Goal: Find contact information: Find contact information

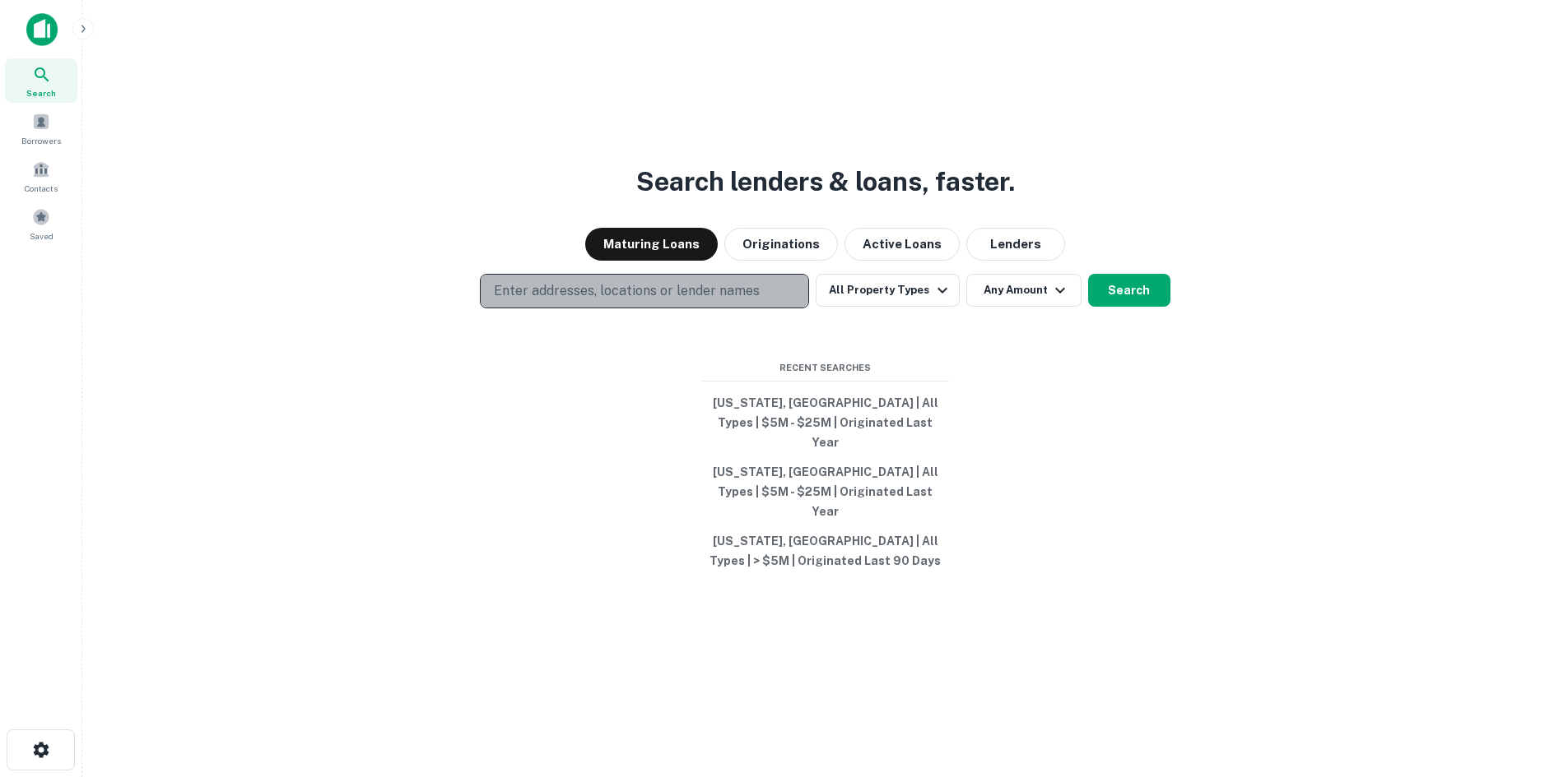
click at [745, 301] on p "Enter addresses, locations or lender names" at bounding box center [627, 291] width 266 height 20
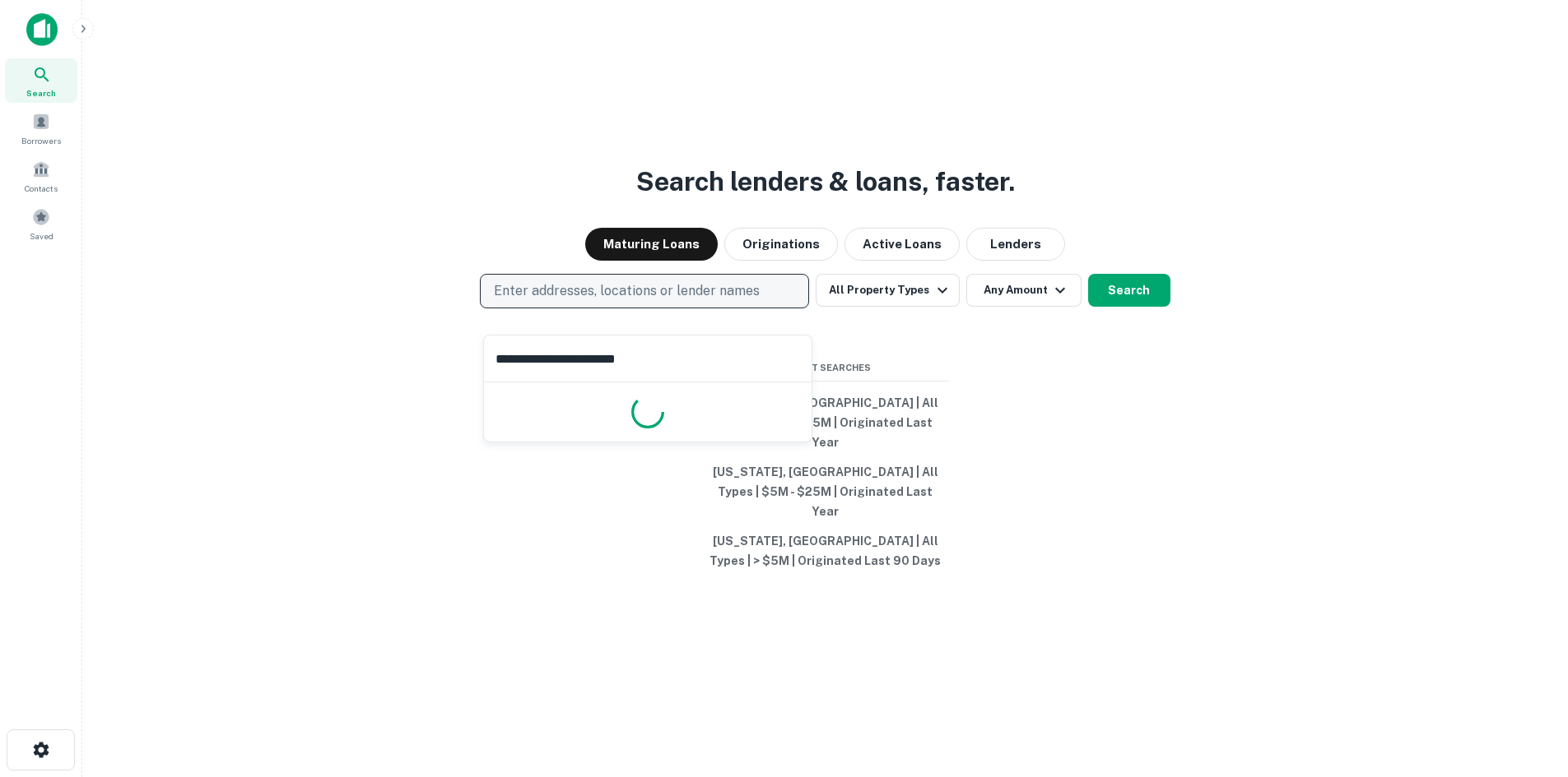
type input "**********"
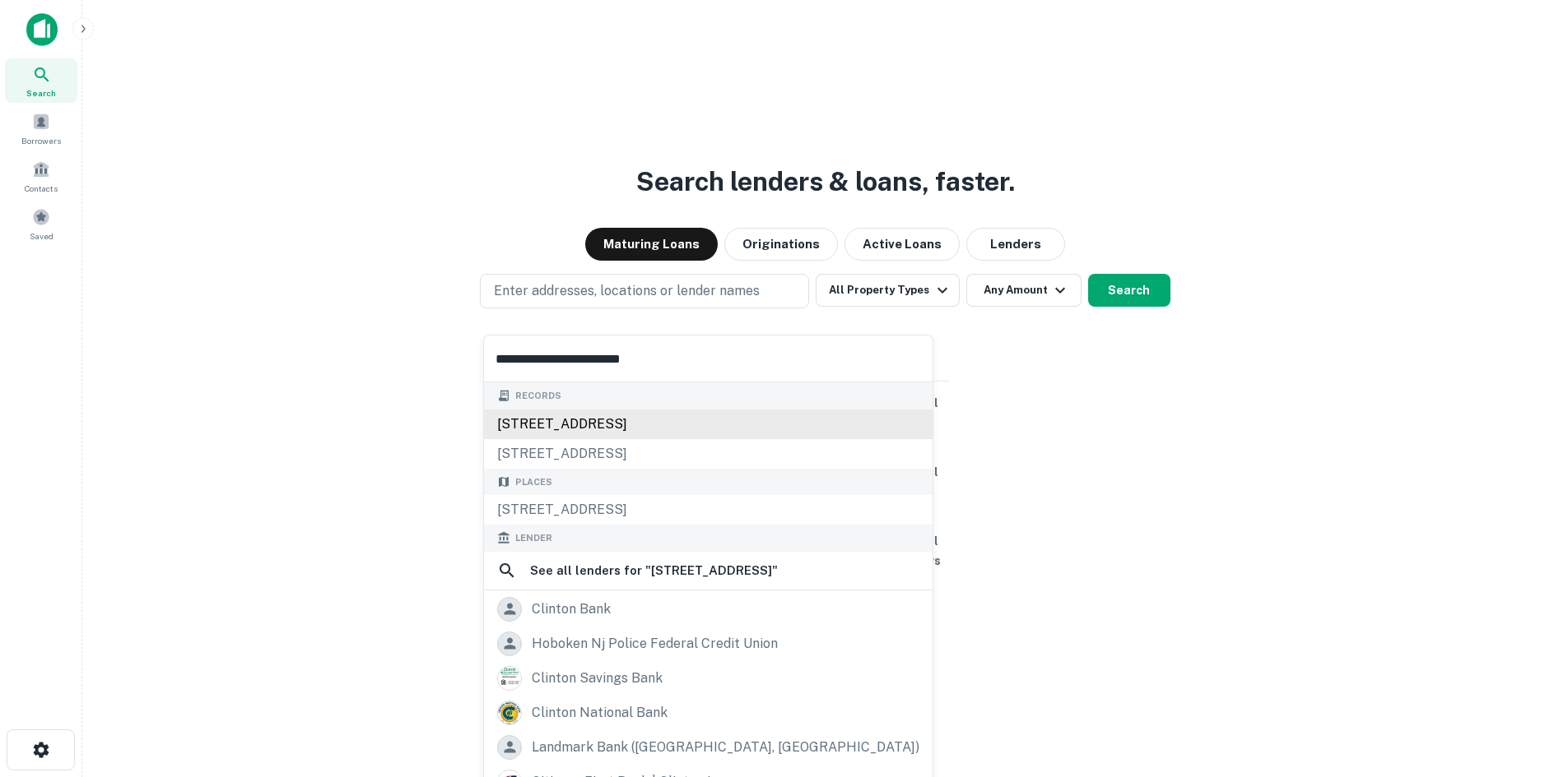
click at [700, 426] on div "[STREET_ADDRESS]" at bounding box center [708, 424] width 449 height 29
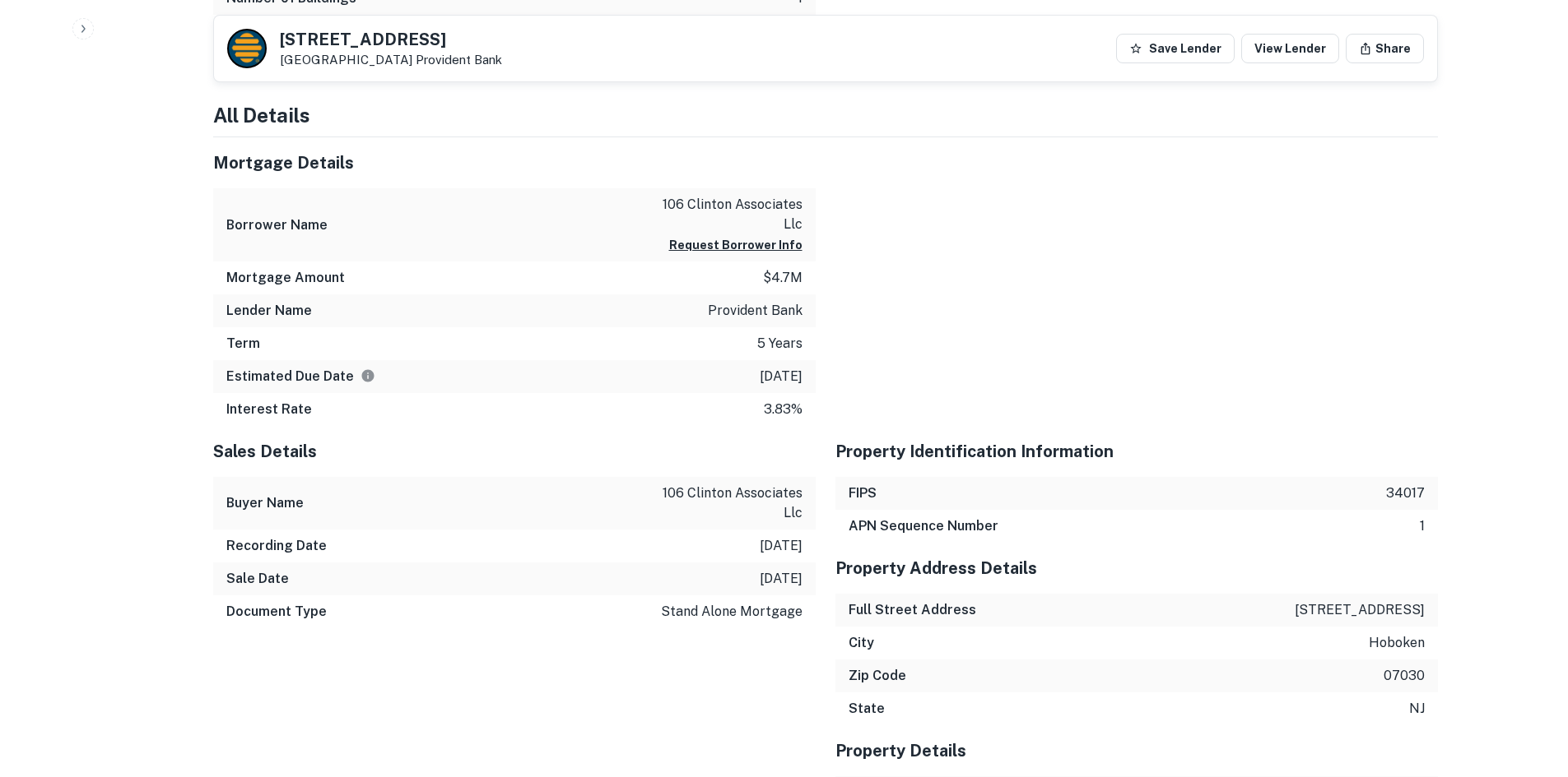
scroll to position [1152, 0]
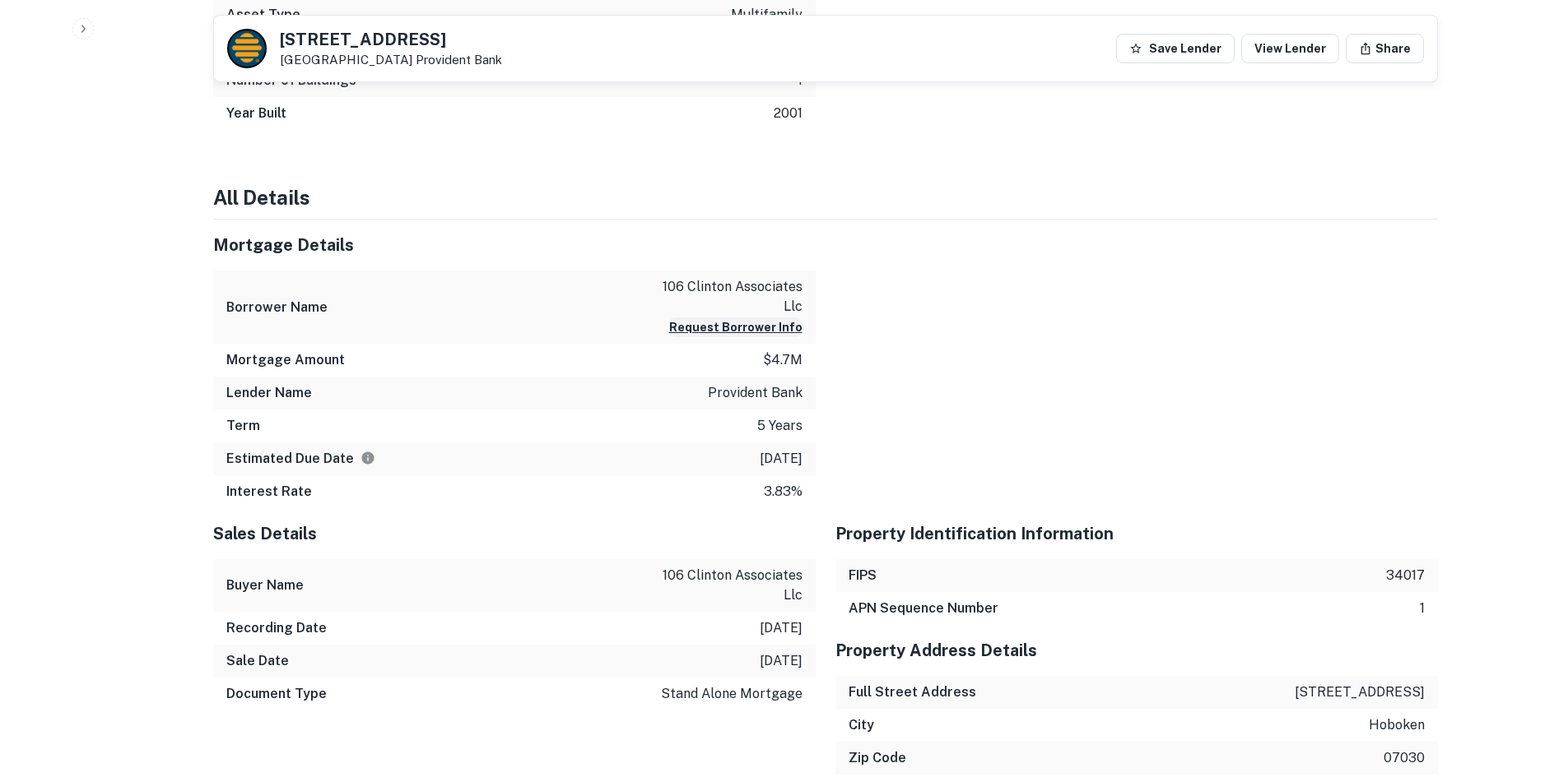
click at [765, 322] on button "Request Borrower Info" at bounding box center [736, 327] width 134 height 20
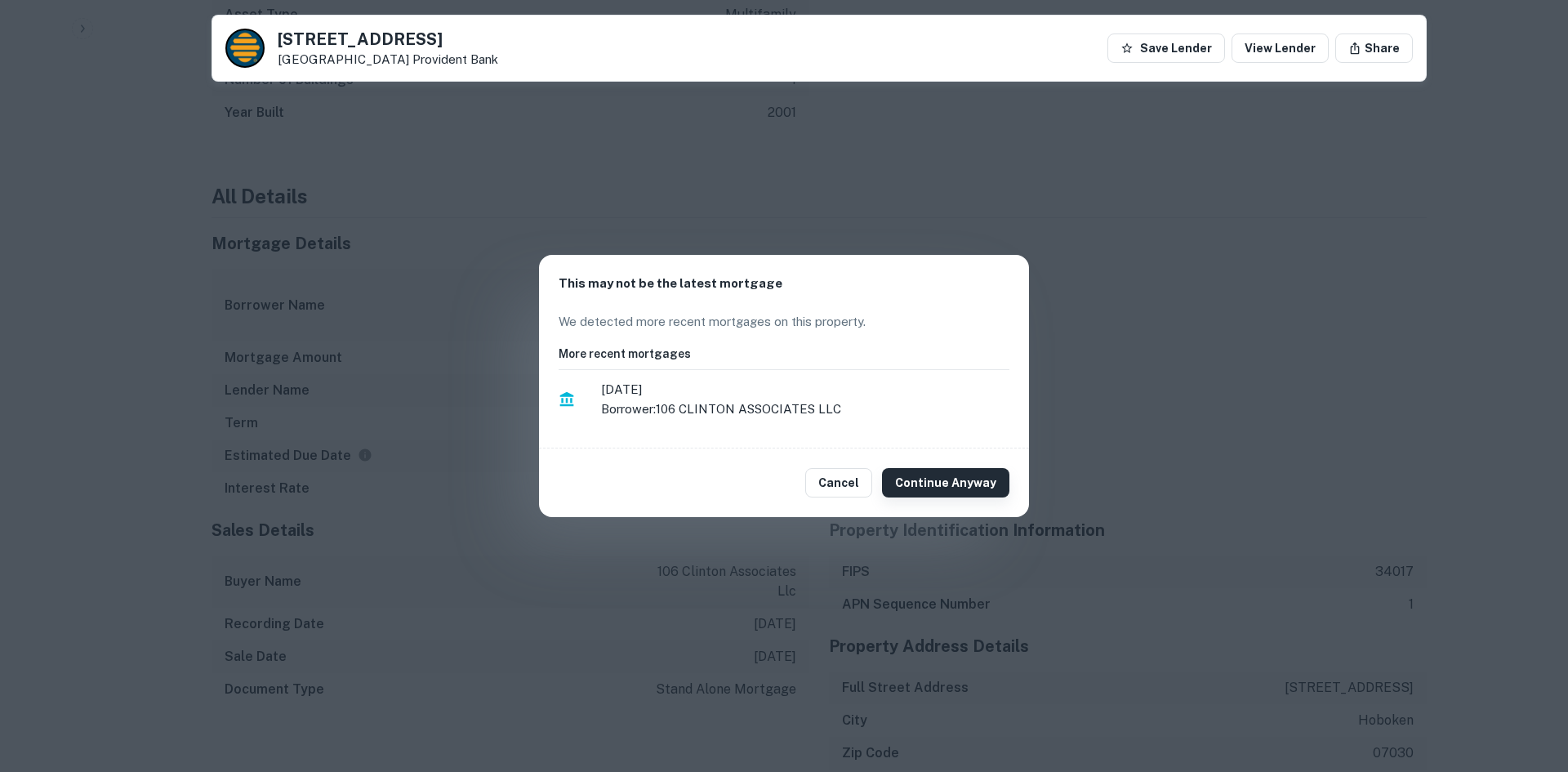
click at [944, 482] on button "Continue Anyway" at bounding box center [946, 483] width 127 height 29
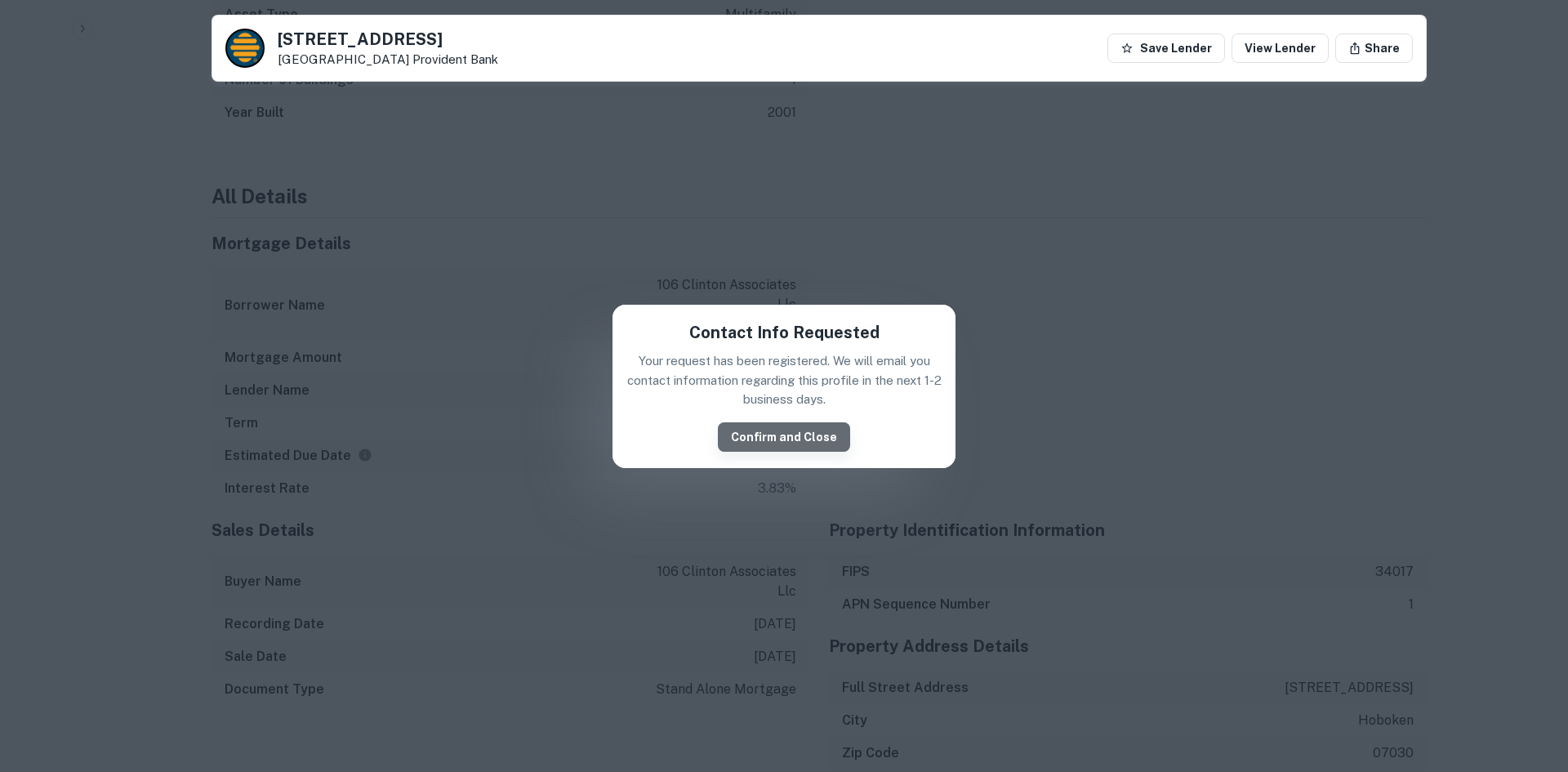
click at [799, 423] on button "Confirm and Close" at bounding box center [784, 437] width 133 height 29
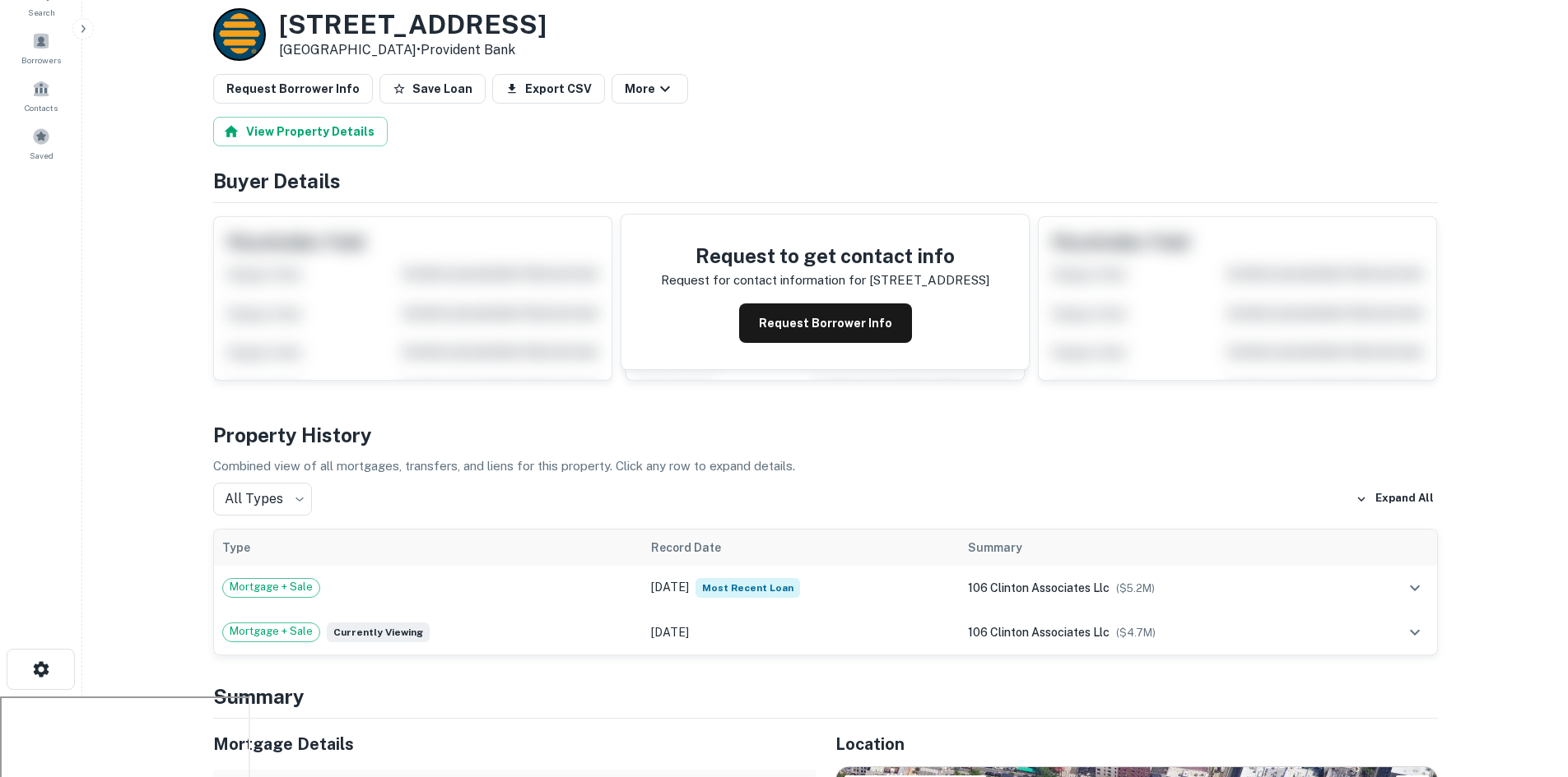
scroll to position [0, 0]
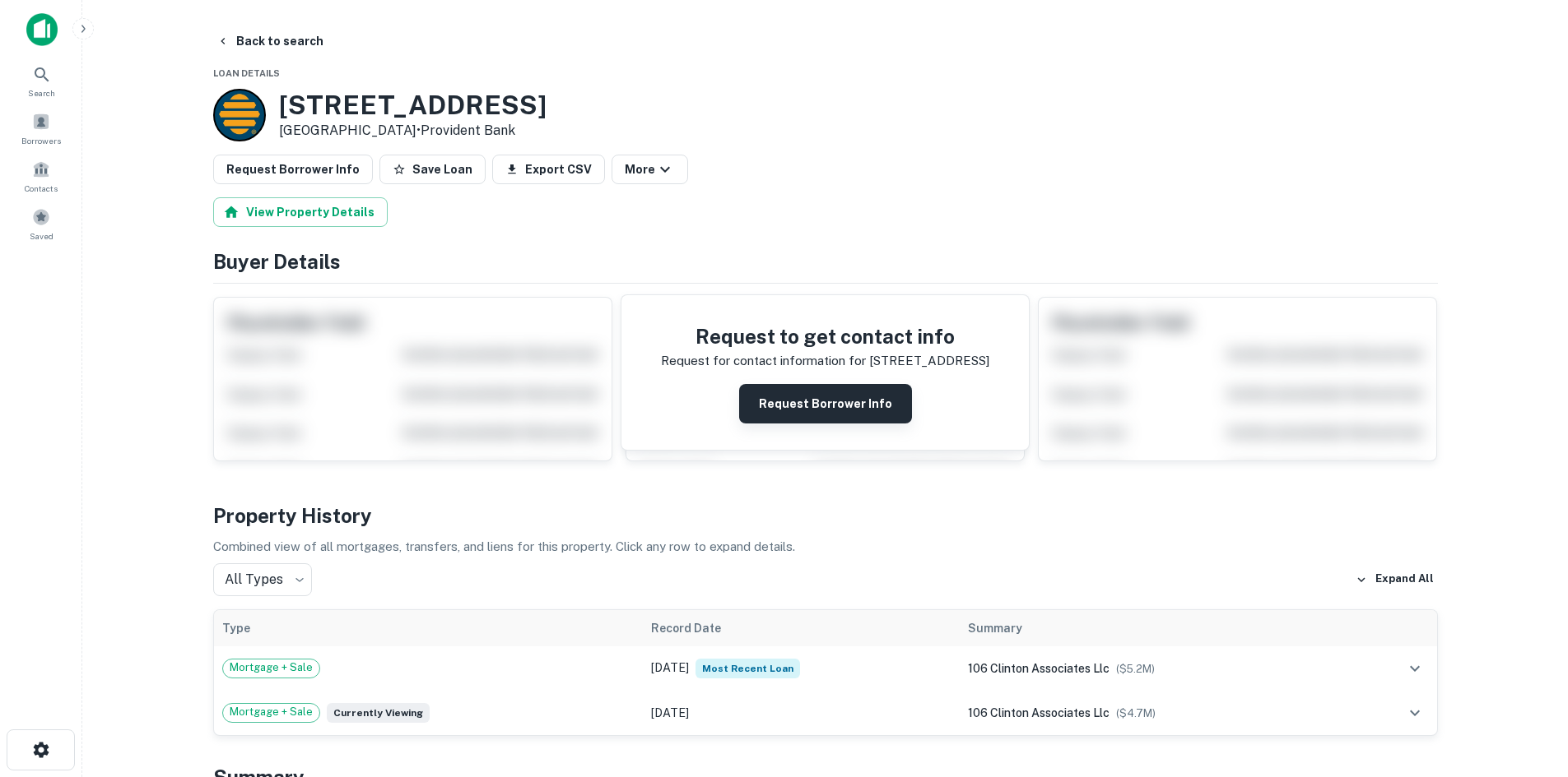
click at [814, 402] on button "Request Borrower Info" at bounding box center [825, 404] width 173 height 40
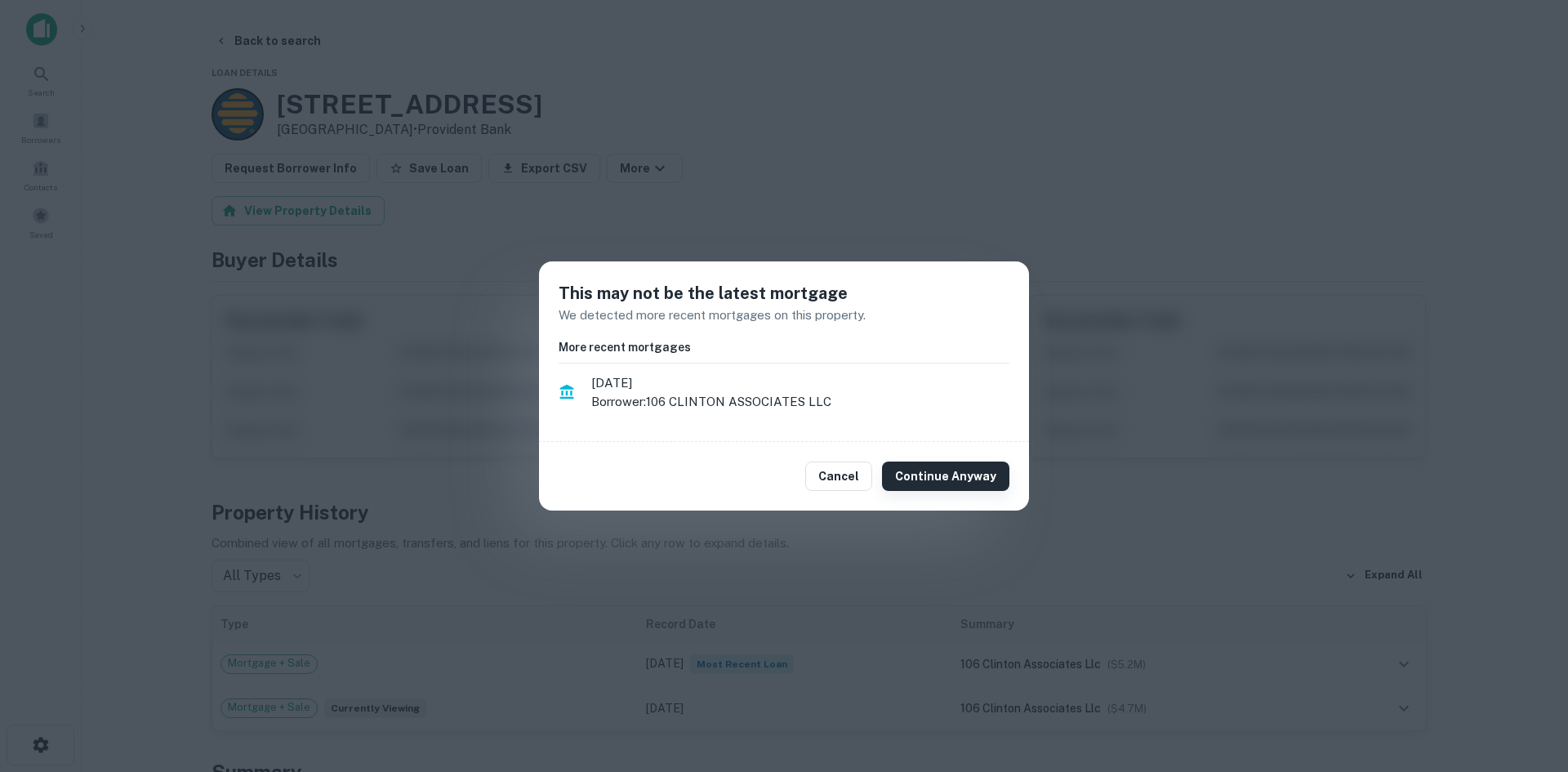
click at [978, 467] on button "Continue Anyway" at bounding box center [946, 476] width 127 height 29
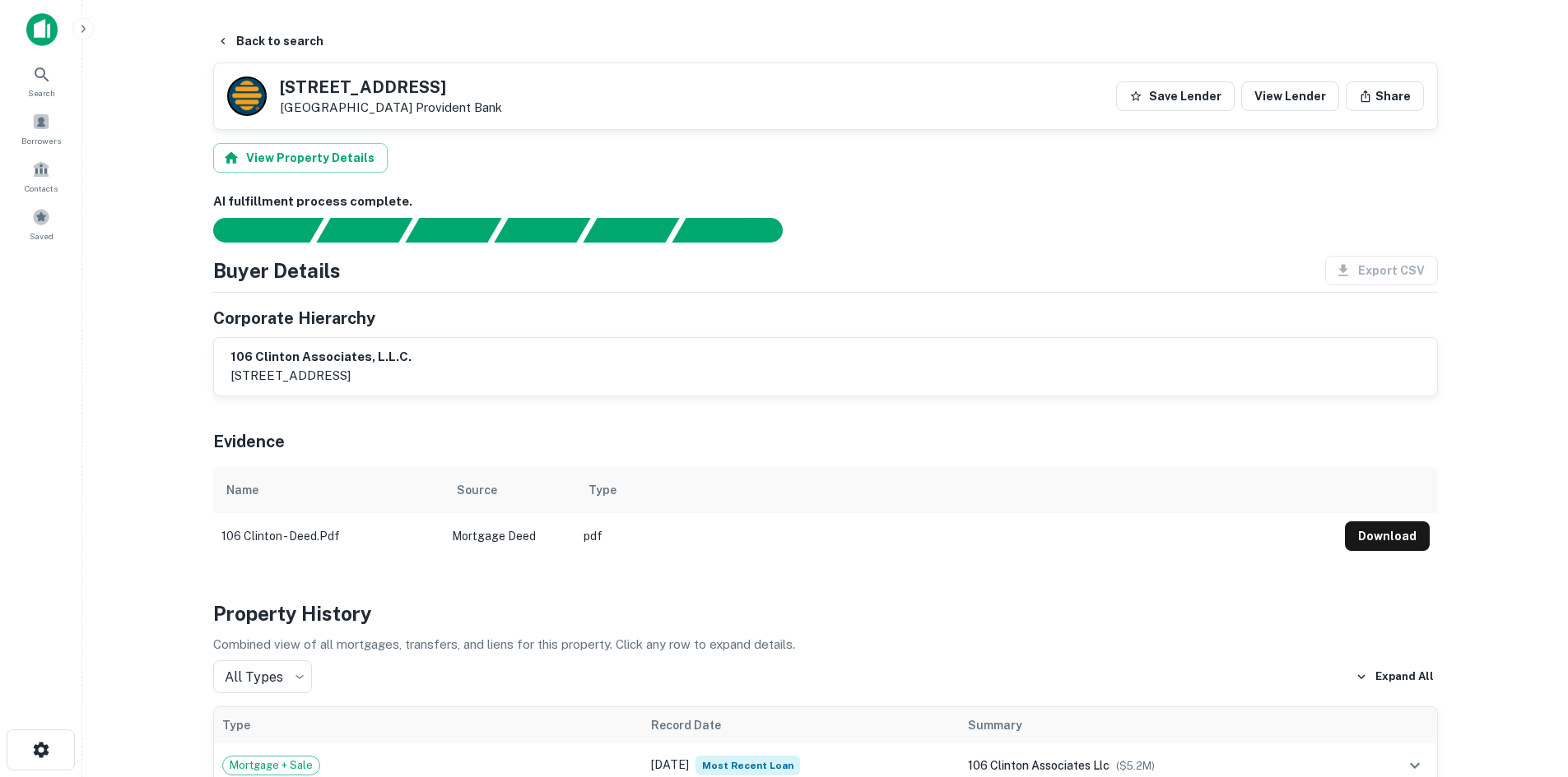
scroll to position [493, 0]
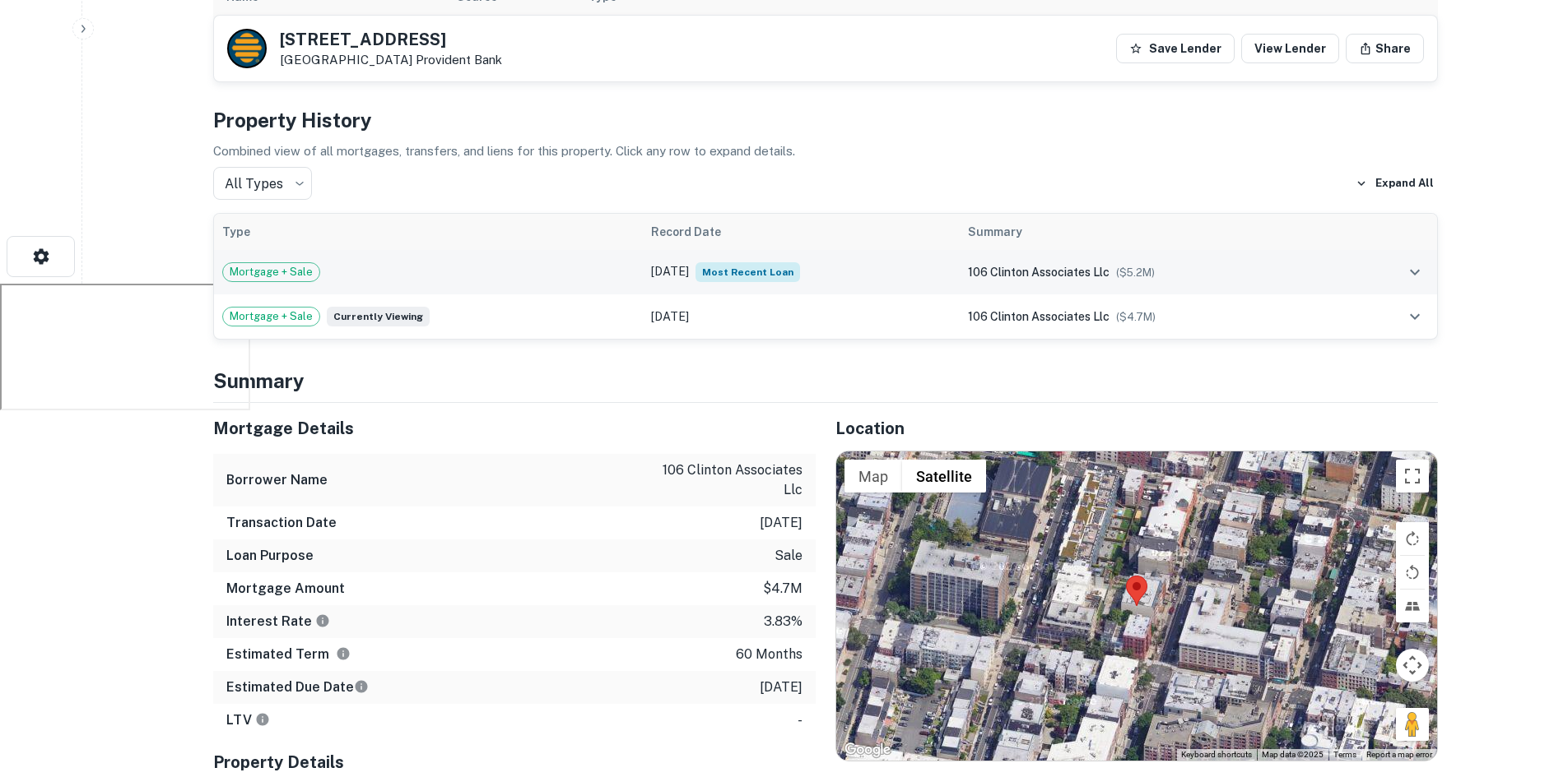
click at [1020, 267] on span "106 clinton associates llc" at bounding box center [1039, 271] width 141 height 13
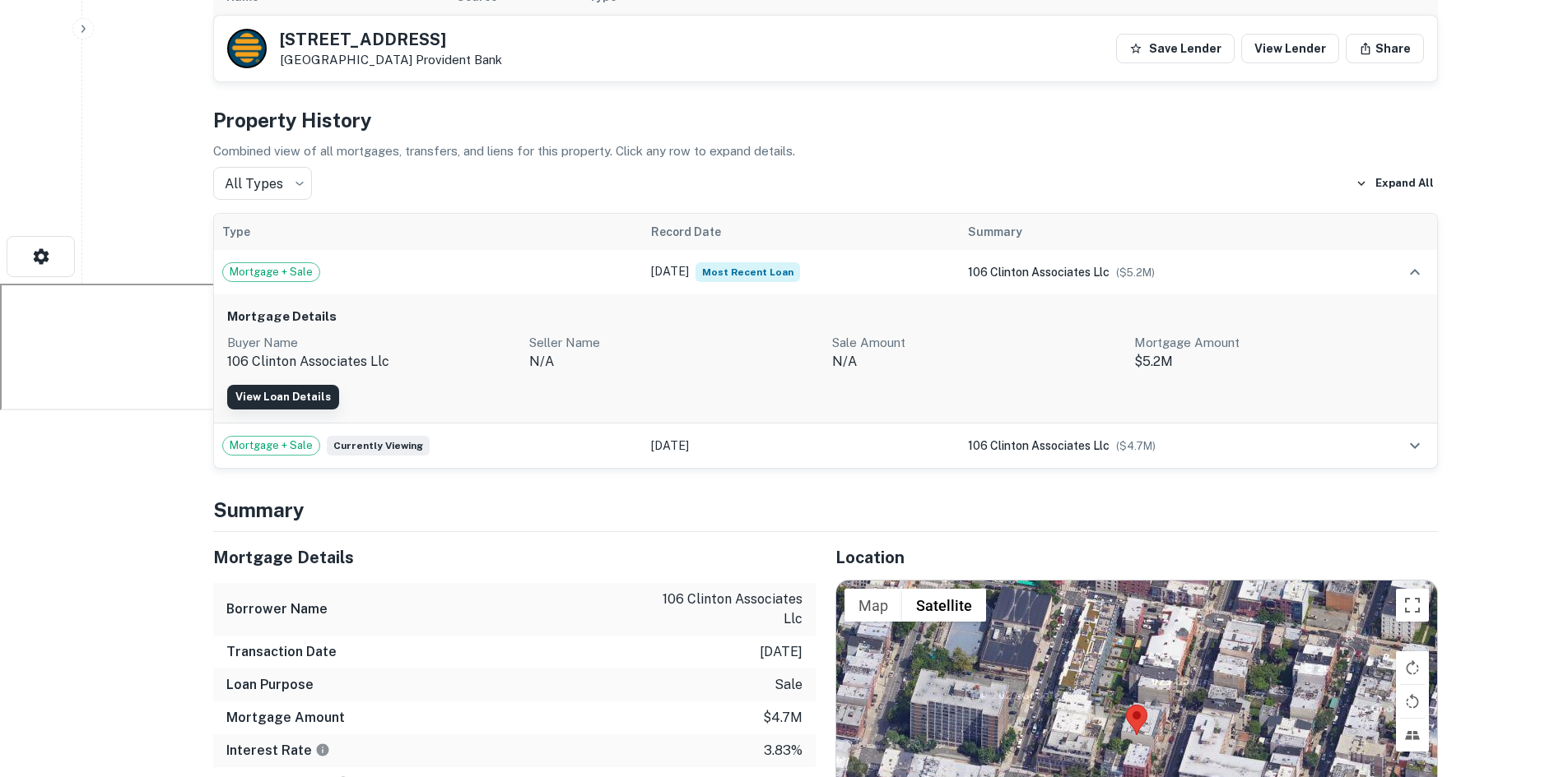
click at [316, 395] on link "View Loan Details" at bounding box center [283, 397] width 112 height 24
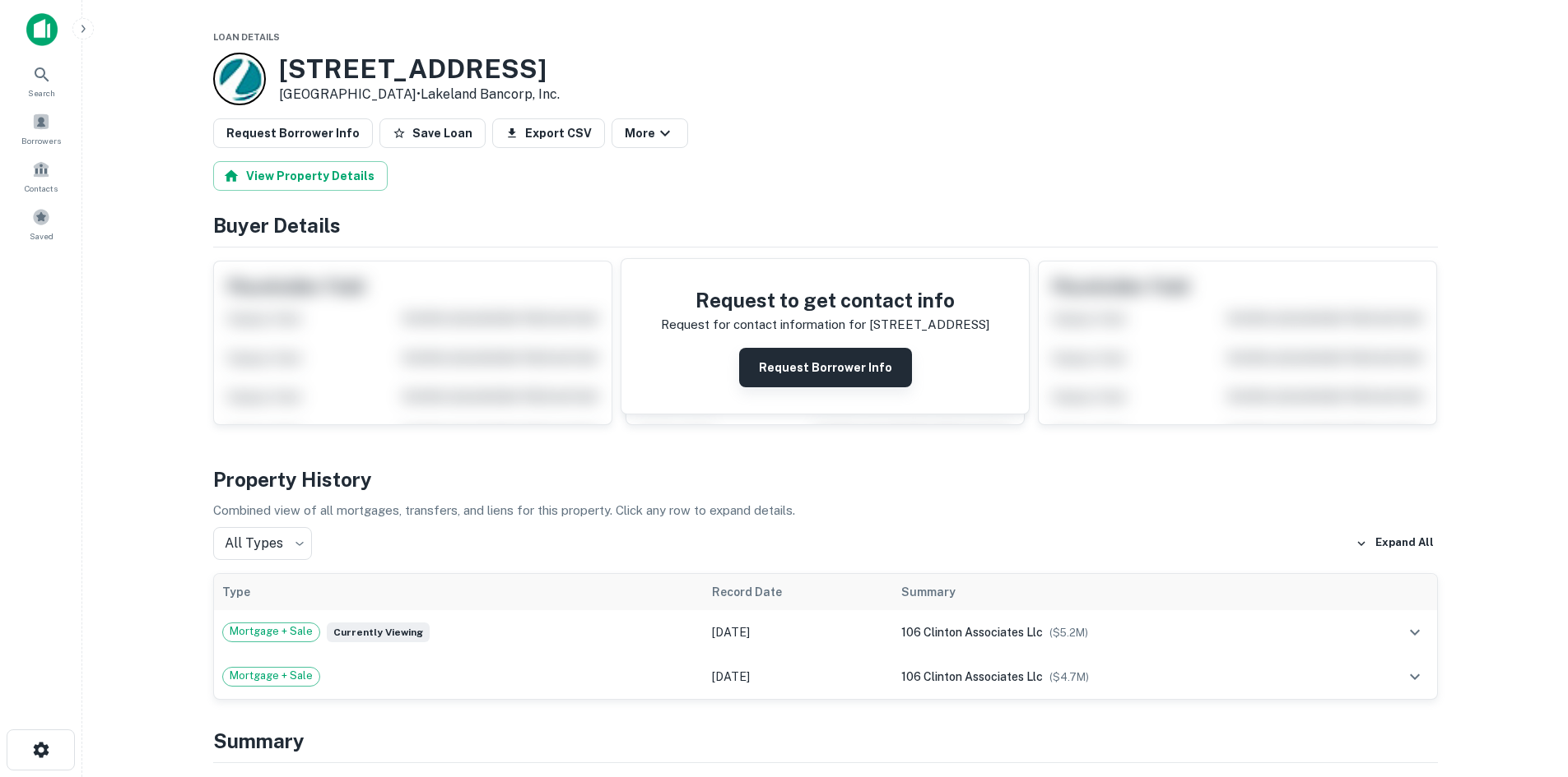
click at [831, 365] on button "Request Borrower Info" at bounding box center [825, 368] width 173 height 40
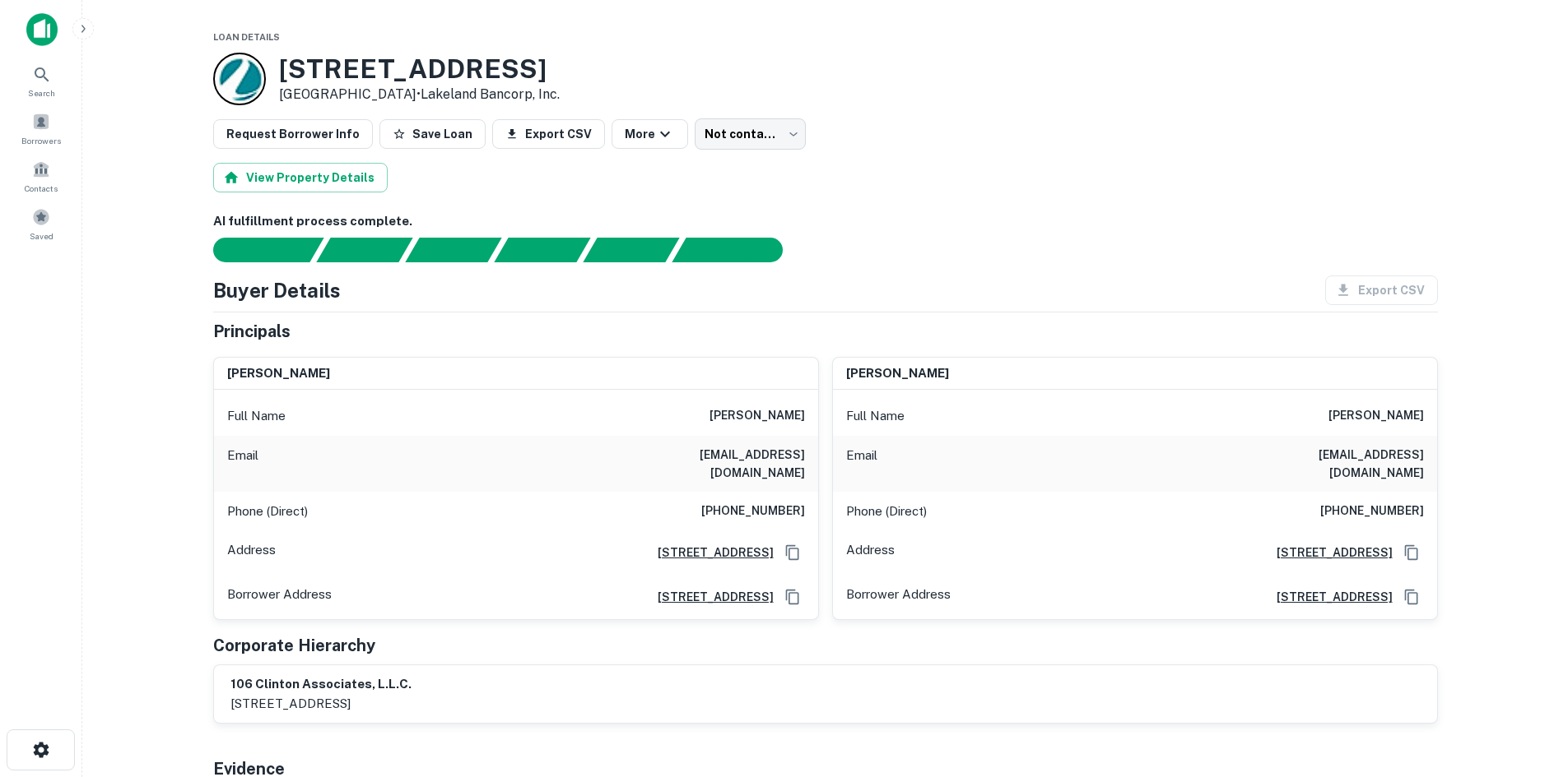
click at [729, 451] on h6 "[EMAIL_ADDRESS][DOMAIN_NAME]" at bounding box center [706, 464] width 198 height 36
copy h6 "[EMAIL_ADDRESS][DOMAIN_NAME]"
click at [768, 502] on h6 "[PHONE_NUMBER]" at bounding box center [753, 512] width 104 height 20
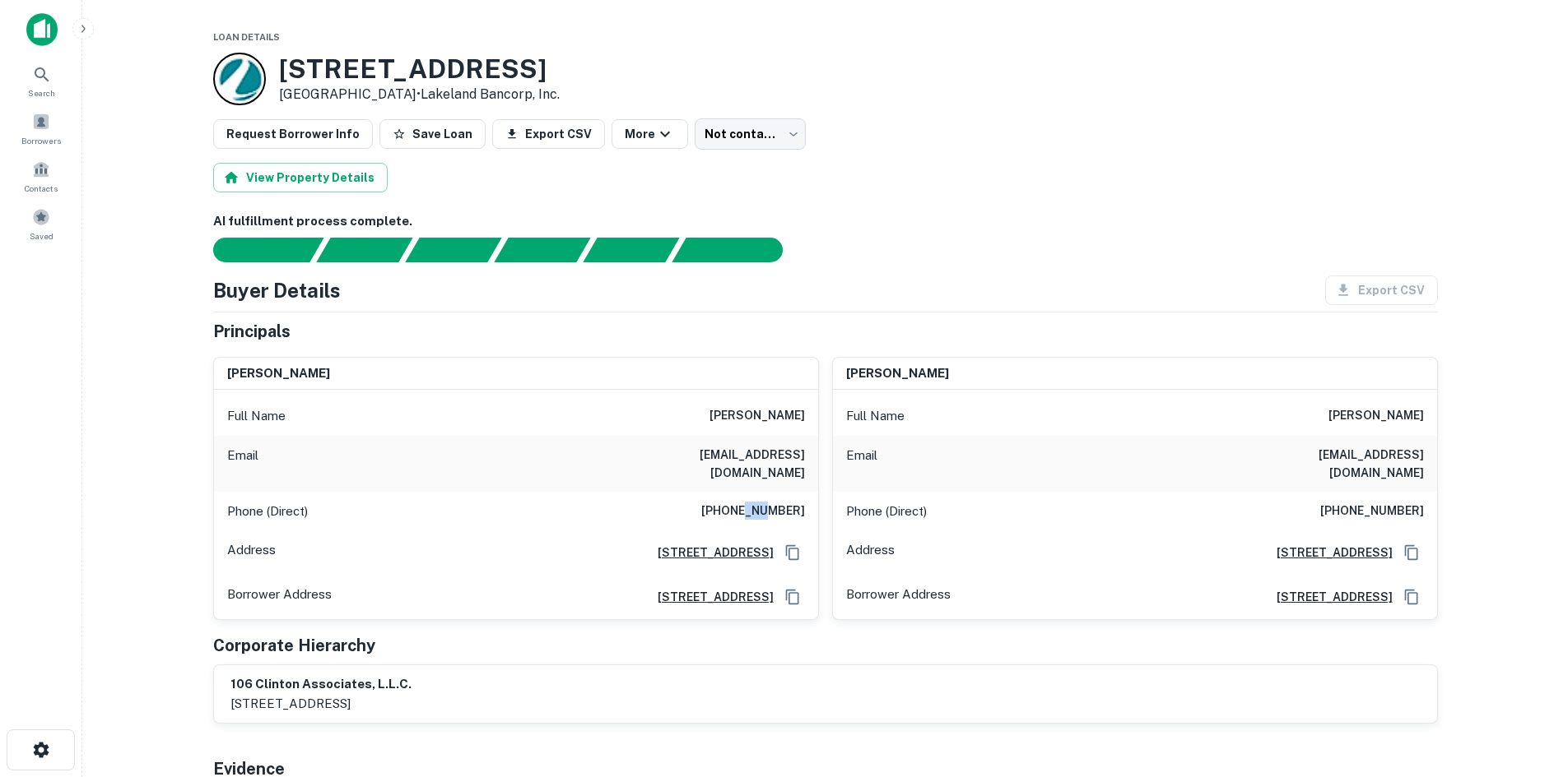
click at [768, 502] on h6 "[PHONE_NUMBER]" at bounding box center [753, 512] width 104 height 20
copy h6 "[PHONE_NUMBER]"
click at [791, 545] on icon "Copy Address" at bounding box center [792, 552] width 16 height 16
click at [857, 347] on div "[PERSON_NAME] Full Name [PERSON_NAME] Email [EMAIL_ADDRESS][DOMAIN_NAME] Phone …" at bounding box center [1128, 483] width 619 height 278
